Goal: Find specific page/section: Find specific page/section

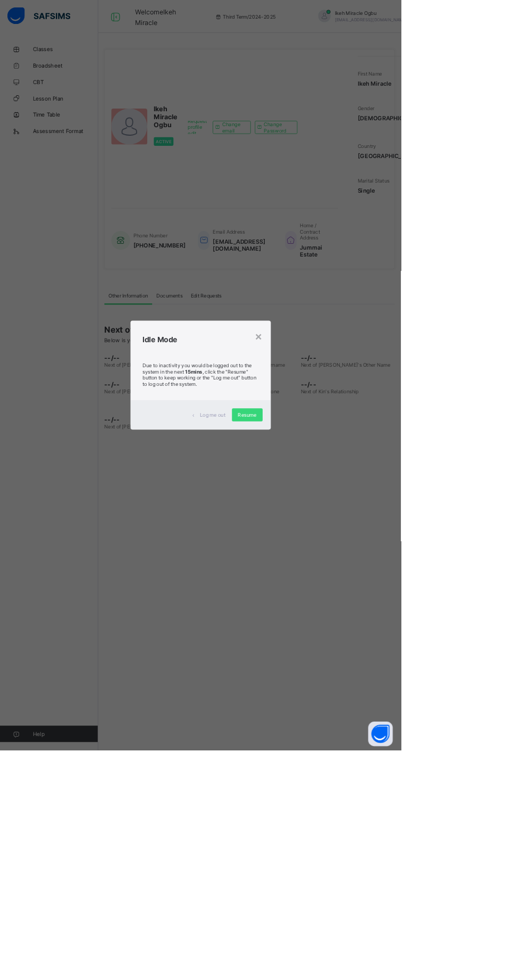
click at [469, 950] on div "× Idle Mode Due to inactivity you would be logged out to the system in the next…" at bounding box center [260, 487] width 521 height 975
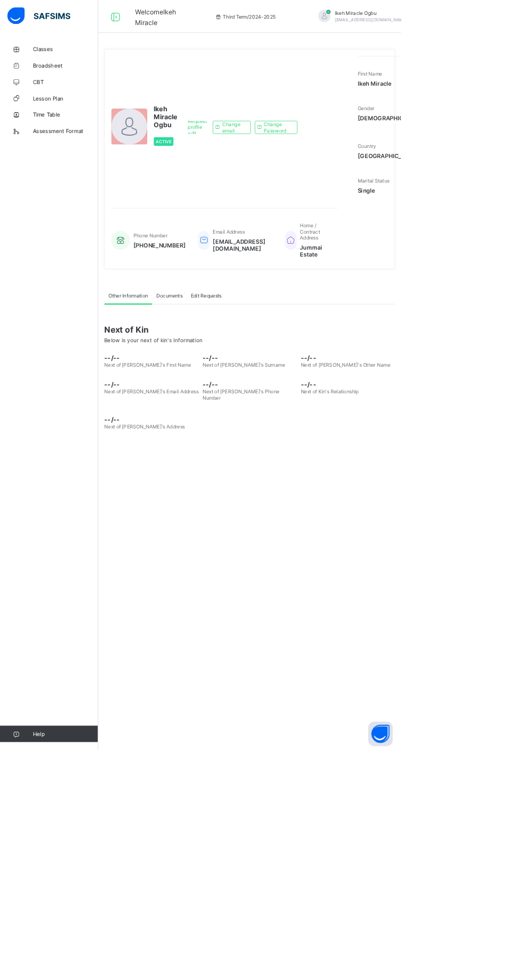
click at [41, 62] on icon at bounding box center [21, 64] width 43 height 8
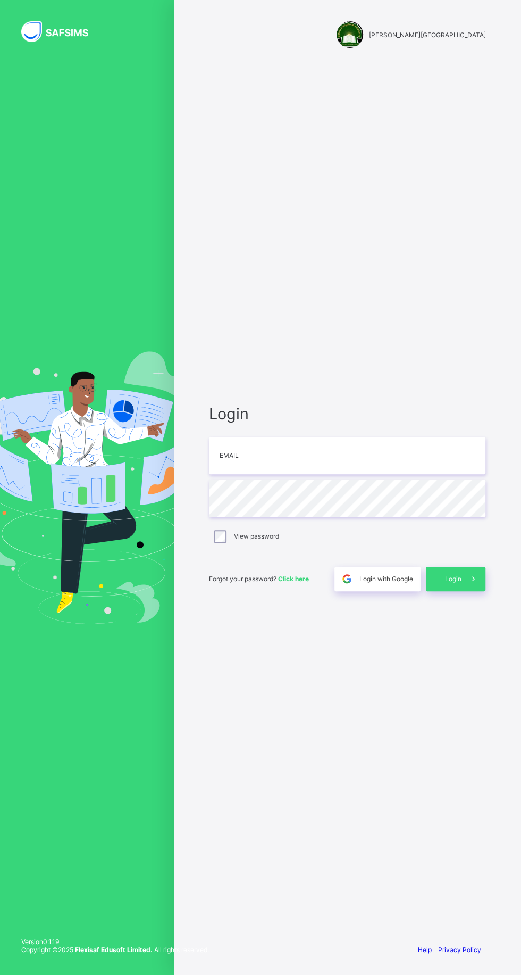
click at [390, 474] on input "email" at bounding box center [347, 455] width 277 height 37
type input "**********"
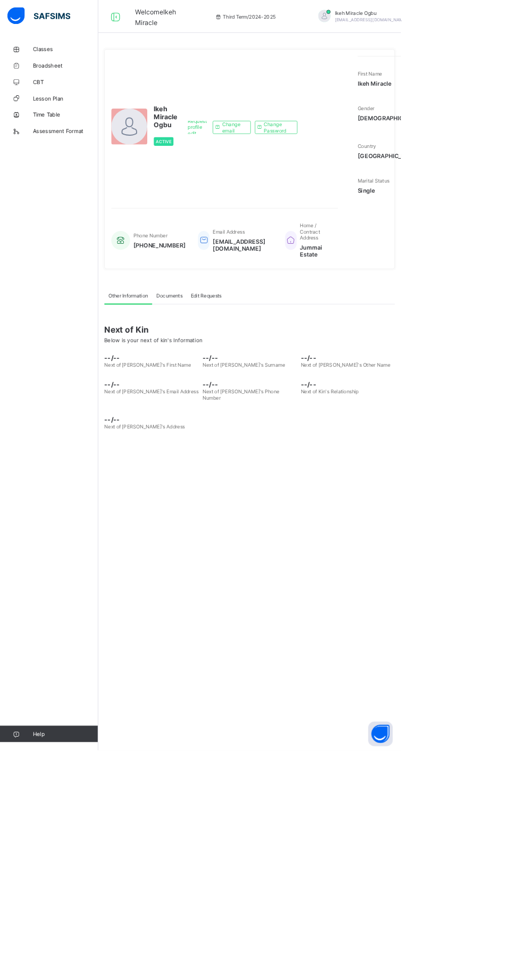
click at [54, 65] on span "Classes" at bounding box center [85, 64] width 85 height 9
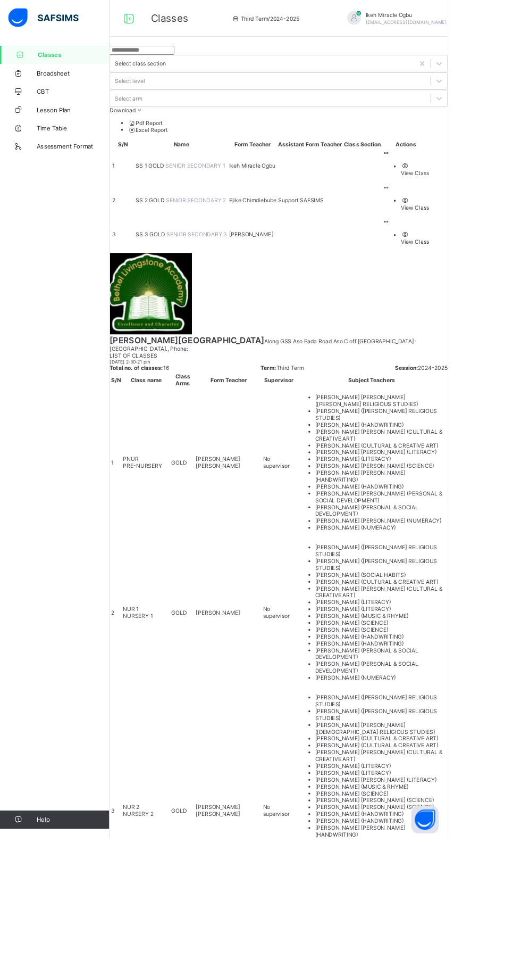
click at [444, 173] on td at bounding box center [422, 192] width 44 height 39
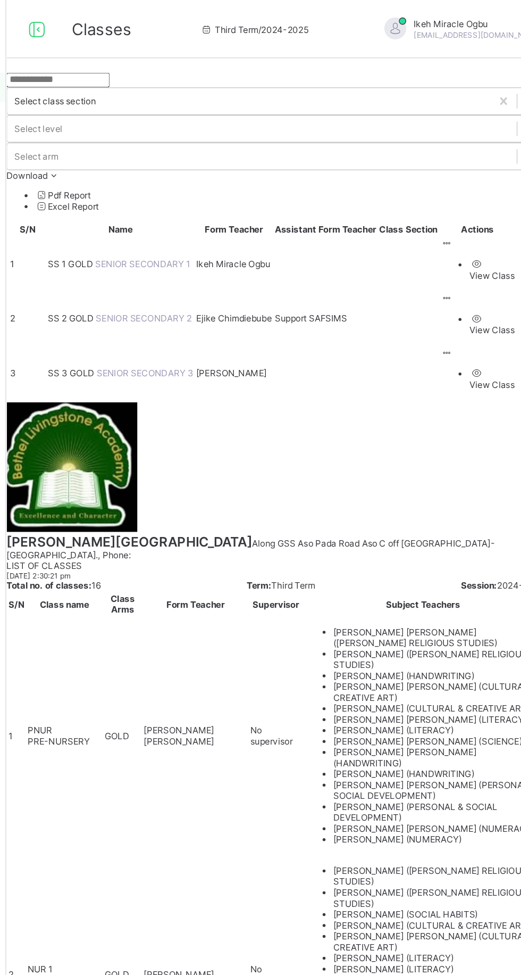
click at [443, 173] on td at bounding box center [422, 192] width 44 height 39
click at [443, 163] on th "Class Section" at bounding box center [422, 167] width 44 height 9
click at [194, 23] on span "Classes" at bounding box center [198, 21] width 44 height 14
click at [203, 64] on input "text" at bounding box center [166, 58] width 76 height 11
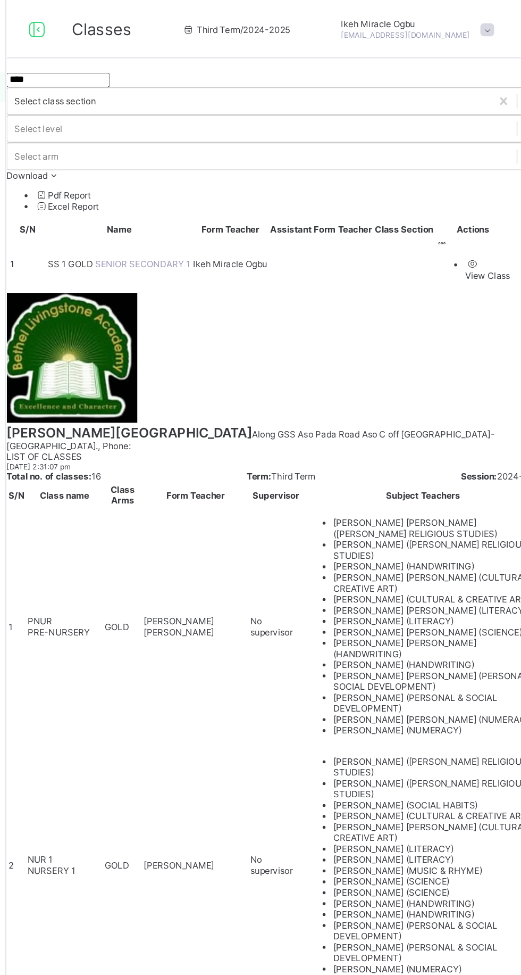
type input "****"
click at [317, 189] on span "Ikeh Miracle Ogbu" at bounding box center [291, 193] width 54 height 8
click at [396, 181] on td at bounding box center [358, 192] width 76 height 39
click at [430, 189] on td at bounding box center [419, 192] width 44 height 39
click at [202, 189] on span "SENIOR SECONDARY 1" at bounding box center [228, 193] width 70 height 8
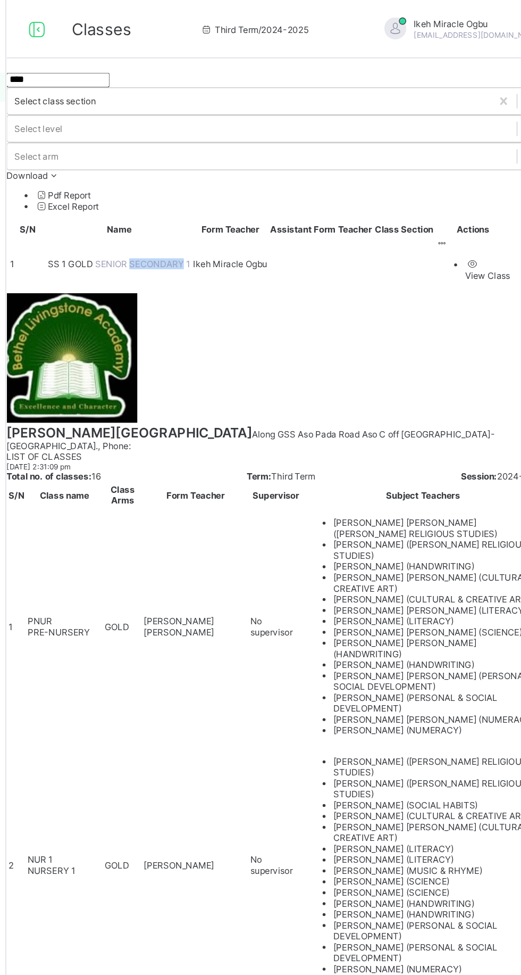
click at [186, 189] on span "SS 1 GOLD" at bounding box center [175, 193] width 35 height 8
